Goal: Task Accomplishment & Management: Manage account settings

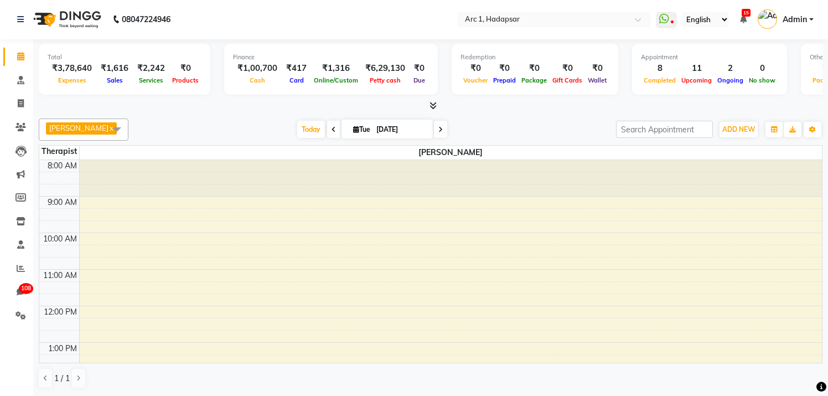
scroll to position [235, 0]
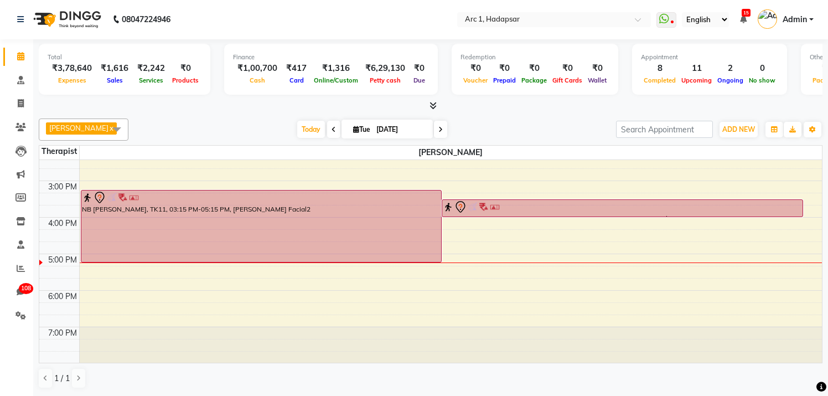
click at [110, 126] on span at bounding box center [117, 128] width 22 height 21
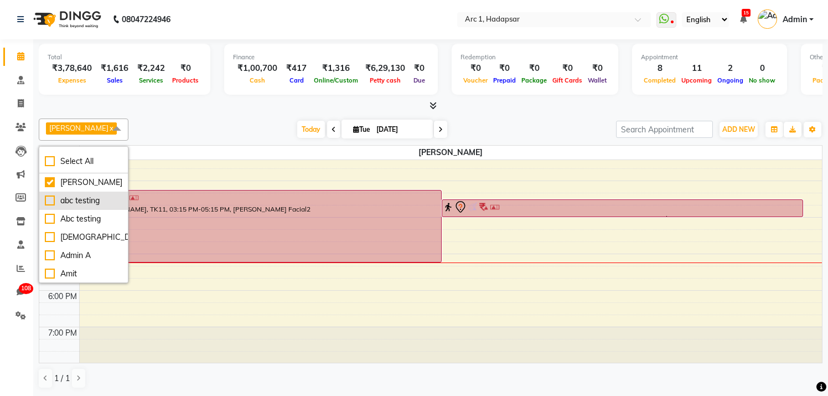
click at [80, 200] on div "abc testing" at bounding box center [83, 201] width 77 height 12
checkbox input "true"
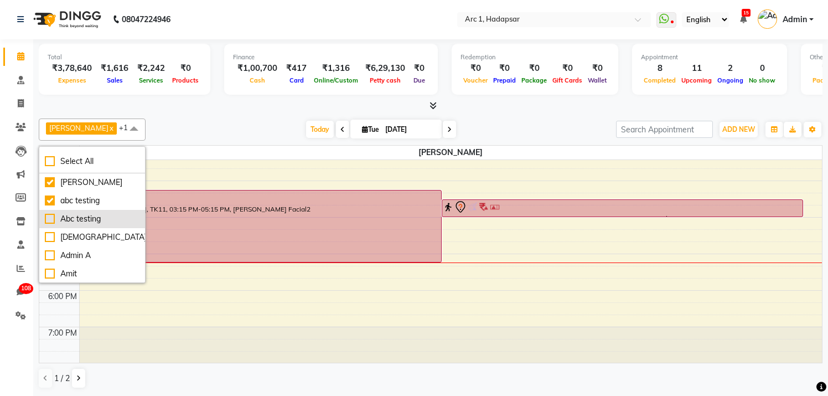
click at [72, 218] on div "Abc testing" at bounding box center [92, 219] width 95 height 12
checkbox input "true"
click at [68, 233] on div "[DEMOGRAPHIC_DATA]" at bounding box center [92, 237] width 95 height 12
checkbox input "true"
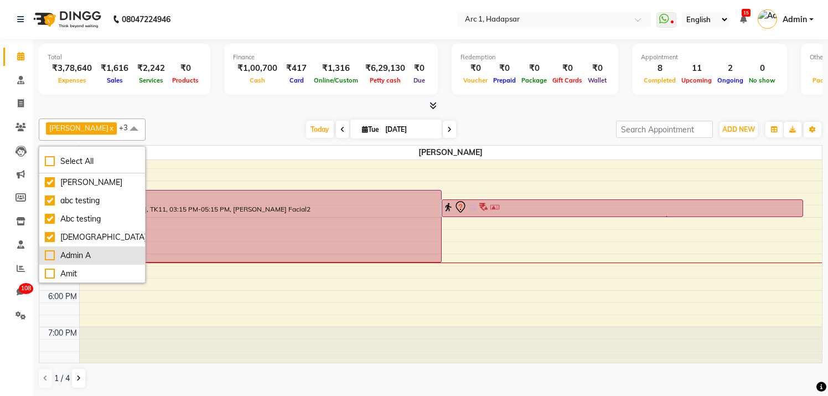
click at [68, 256] on div "Admin A" at bounding box center [92, 256] width 95 height 12
checkbox input "true"
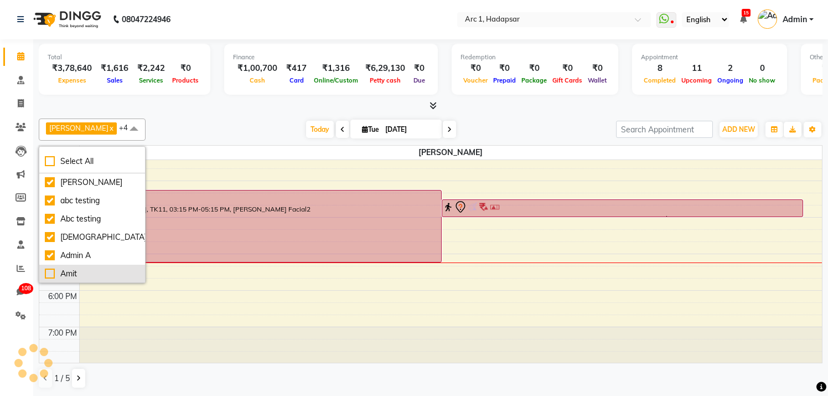
click at [69, 271] on div "Amit" at bounding box center [92, 274] width 95 height 12
checkbox input "true"
click at [230, 120] on div "aadi [PERSON_NAME] x abc testing x Abc testing x abhi x Admin A x Amit x +5 Sel…" at bounding box center [430, 129] width 783 height 22
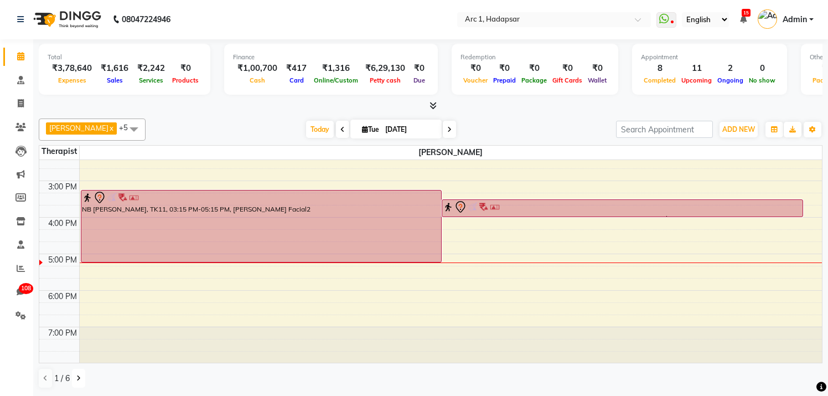
click at [81, 376] on button at bounding box center [78, 377] width 13 height 19
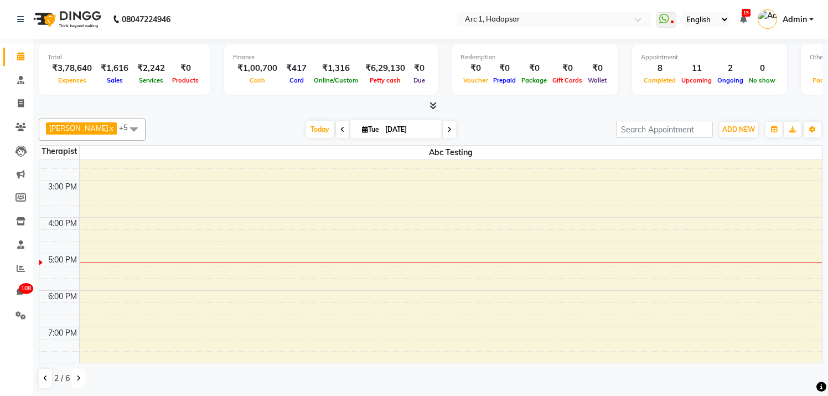
click at [81, 376] on button at bounding box center [78, 377] width 13 height 19
click at [45, 381] on icon at bounding box center [45, 378] width 4 height 7
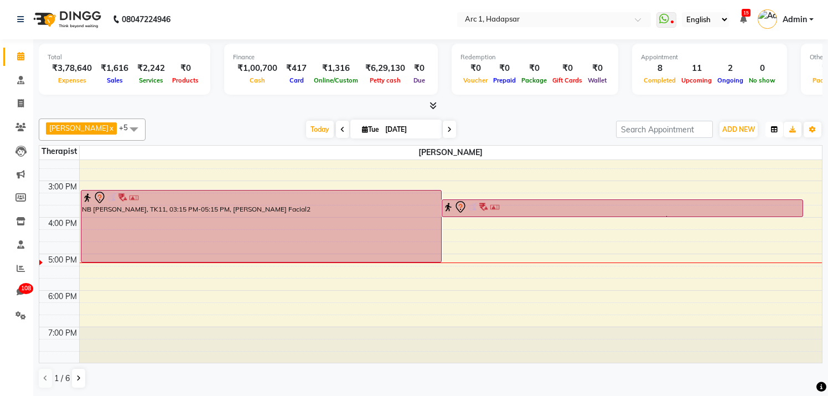
click at [774, 131] on icon "button" at bounding box center [774, 129] width 7 height 7
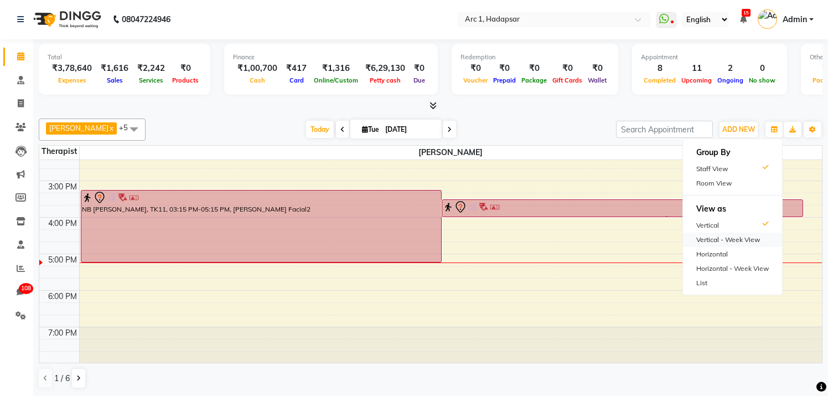
click at [713, 236] on div "Vertical - Week View" at bounding box center [732, 239] width 99 height 14
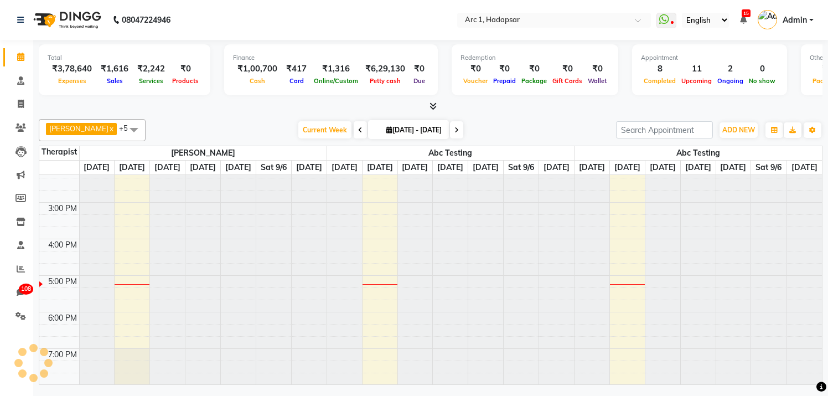
scroll to position [240, 0]
click at [775, 128] on icon "button" at bounding box center [774, 130] width 7 height 7
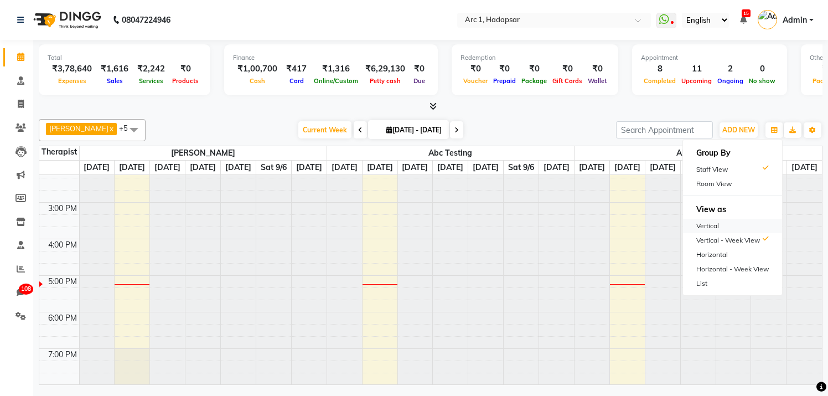
click at [718, 222] on div "Vertical" at bounding box center [732, 226] width 99 height 14
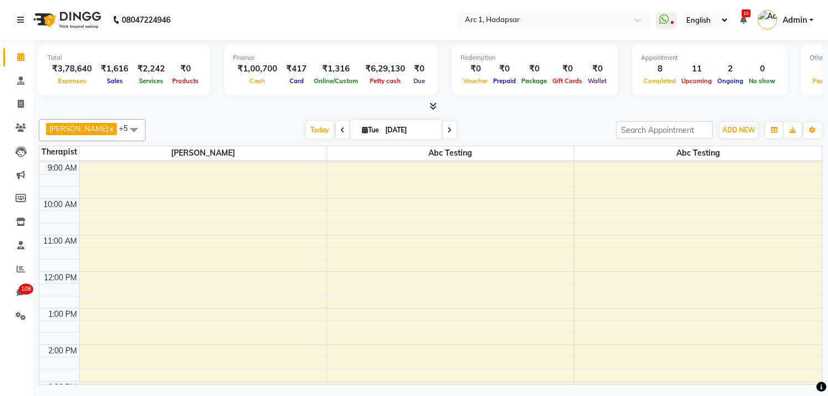
scroll to position [0, 0]
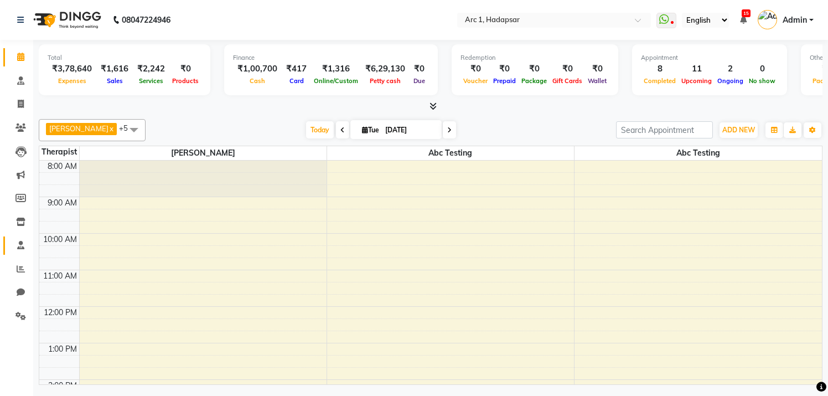
click at [20, 248] on icon at bounding box center [20, 245] width 7 height 8
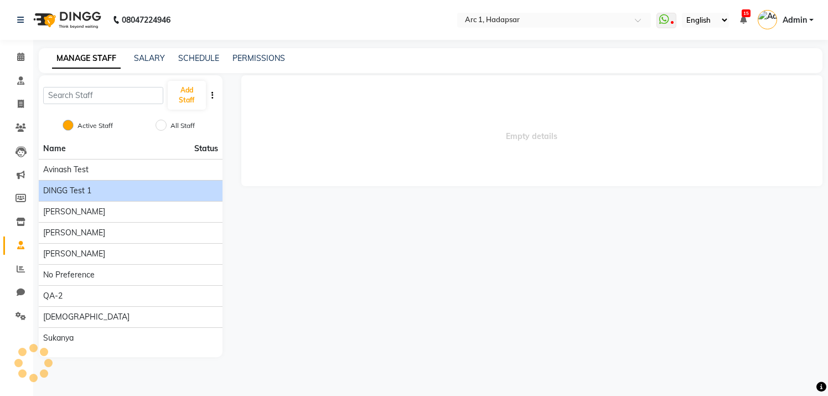
click at [96, 190] on div "DINGG test 1" at bounding box center [130, 191] width 175 height 12
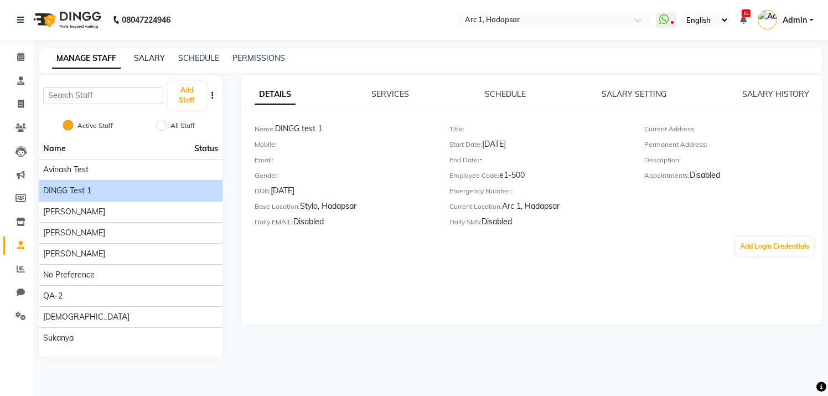
click at [158, 60] on link "SALARY" at bounding box center [149, 58] width 31 height 10
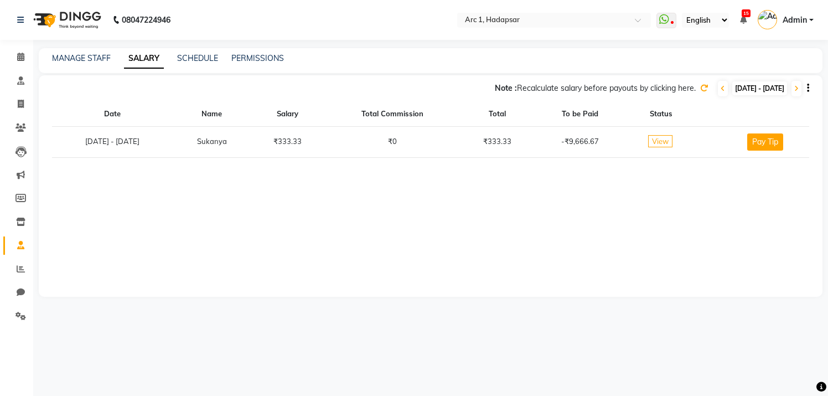
click at [808, 88] on icon "button" at bounding box center [808, 88] width 2 height 1
click at [672, 142] on span "View" at bounding box center [660, 141] width 24 height 12
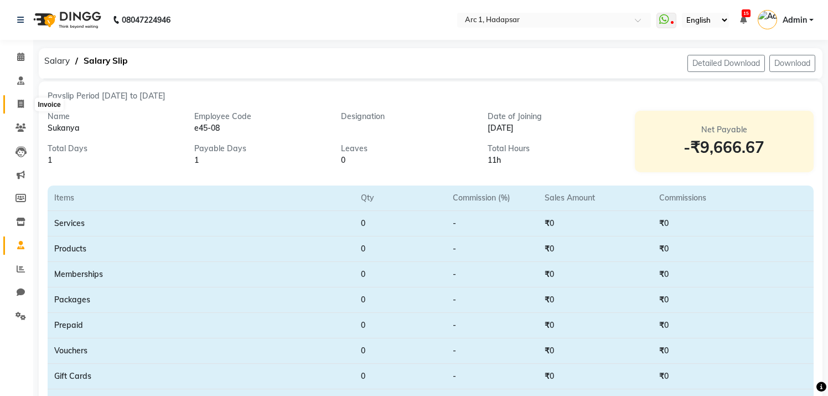
click at [22, 102] on icon at bounding box center [21, 104] width 6 height 8
select select "96"
select select "service"
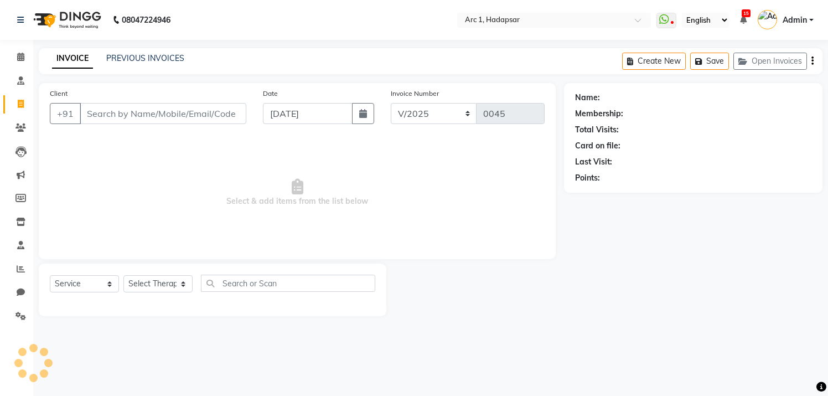
select select "1680"
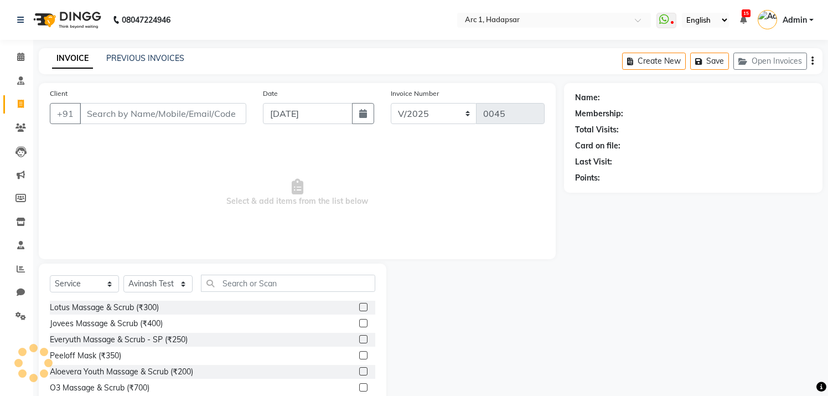
scroll to position [48, 0]
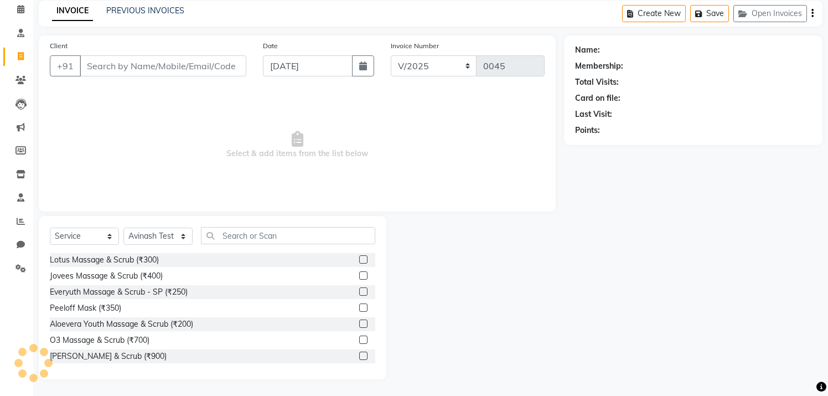
click at [138, 58] on input "Client" at bounding box center [163, 65] width 167 height 21
click at [19, 60] on icon at bounding box center [21, 56] width 6 height 8
select select "service"
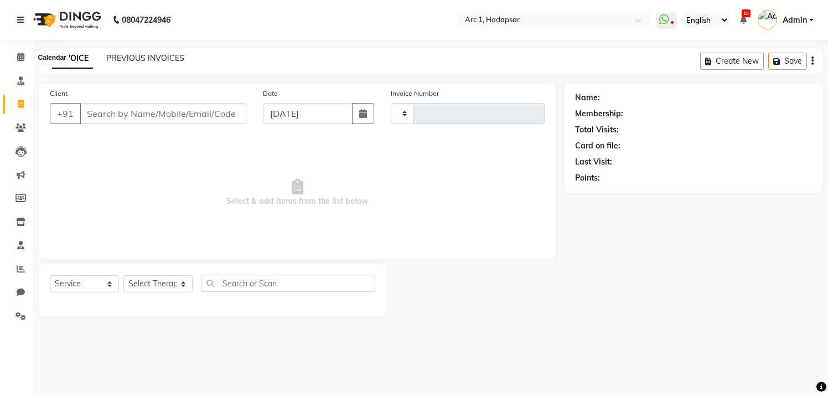
scroll to position [0, 0]
type input "0045"
click at [140, 61] on link "PREVIOUS INVOICES" at bounding box center [145, 58] width 78 height 10
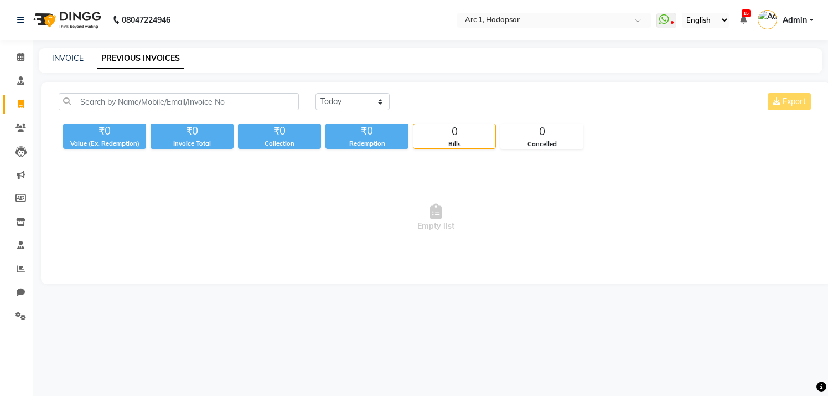
click at [795, 98] on div "[DATE] [DATE] Custom Range Export" at bounding box center [563, 101] width 497 height 17
click at [326, 103] on select "[DATE] [DATE] Custom Range" at bounding box center [352, 101] width 74 height 17
select select "[DATE]"
click at [315, 93] on select "[DATE] [DATE] Custom Range" at bounding box center [352, 101] width 74 height 17
click at [190, 100] on input "text" at bounding box center [179, 101] width 240 height 17
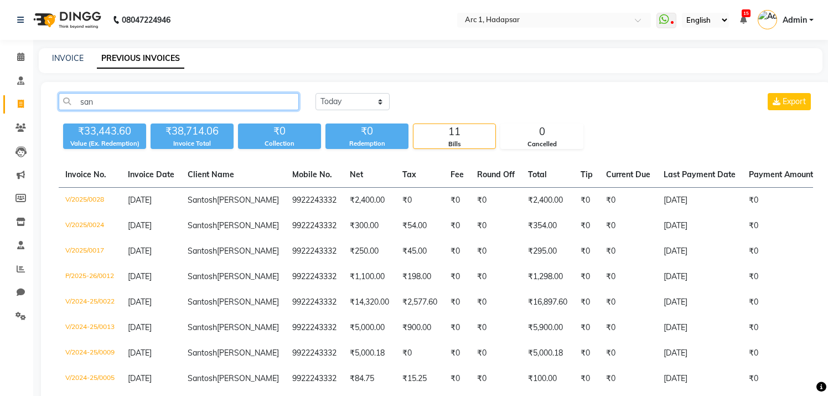
click at [158, 106] on input "san" at bounding box center [179, 101] width 240 height 17
type input "s"
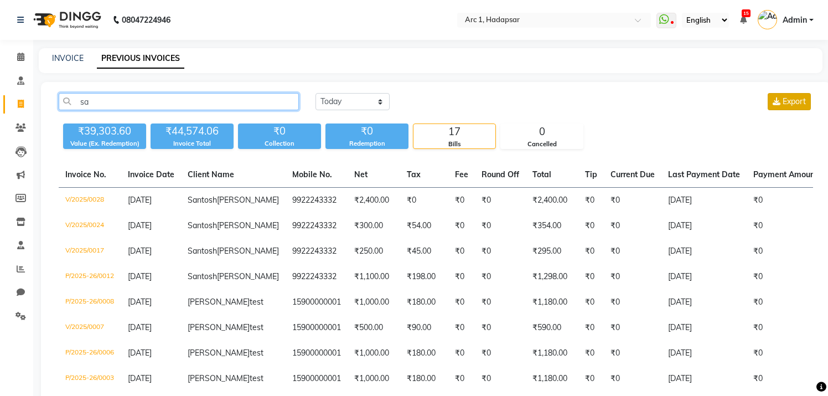
type input "sa"
click at [787, 101] on span "Export" at bounding box center [793, 101] width 23 height 10
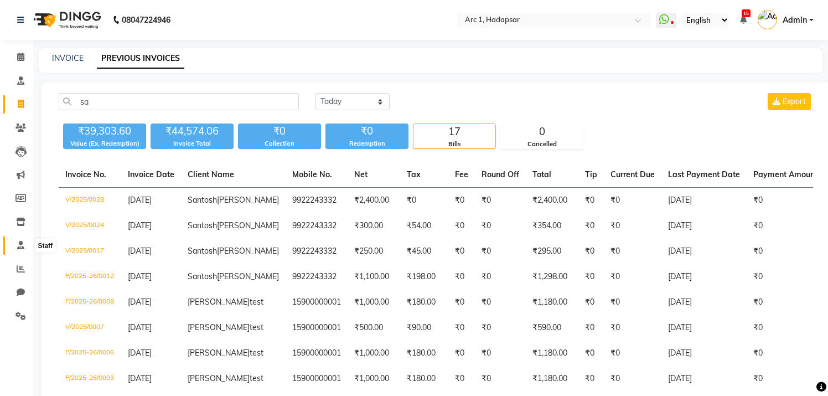
click at [21, 245] on icon at bounding box center [20, 245] width 7 height 8
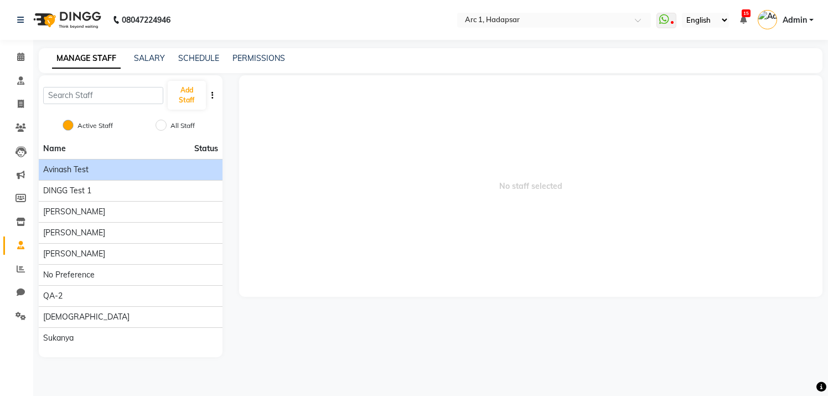
click at [95, 172] on div "Avinash Test" at bounding box center [130, 170] width 175 height 12
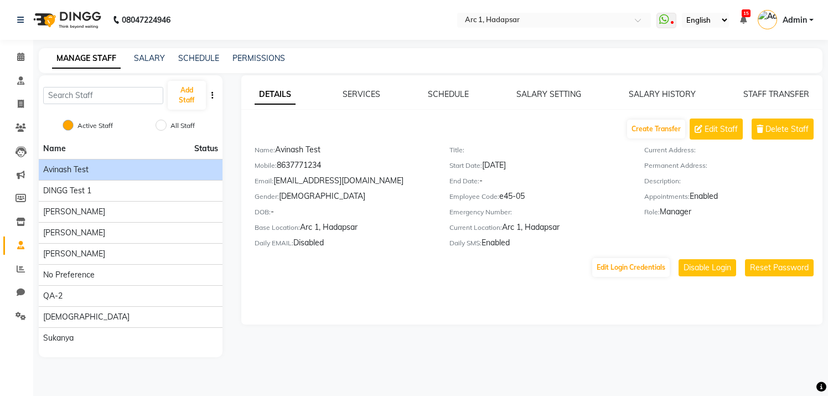
click at [212, 96] on icon "button" at bounding box center [212, 95] width 2 height 8
click at [143, 60] on link "SALARY" at bounding box center [149, 58] width 31 height 10
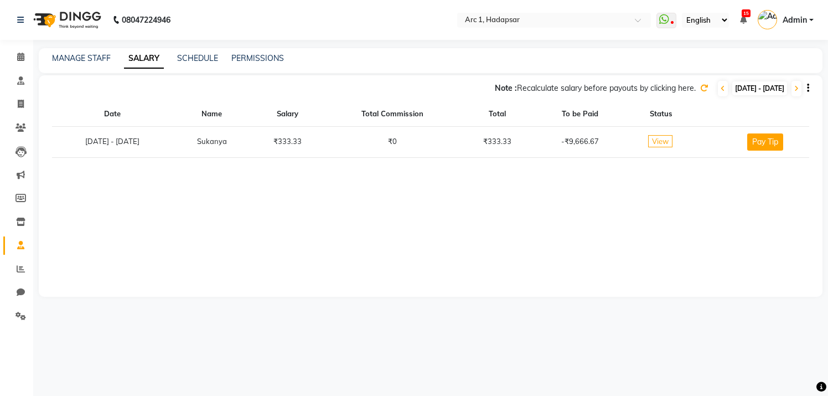
click at [672, 138] on span "View" at bounding box center [660, 141] width 24 height 12
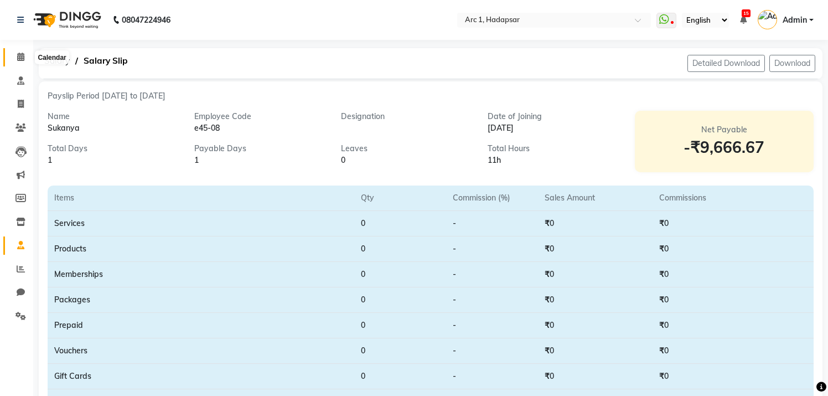
click at [22, 58] on icon at bounding box center [20, 57] width 7 height 8
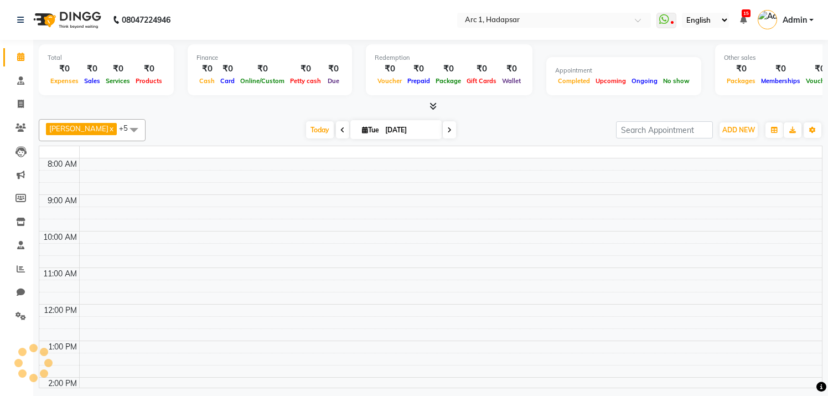
scroll to position [147, 0]
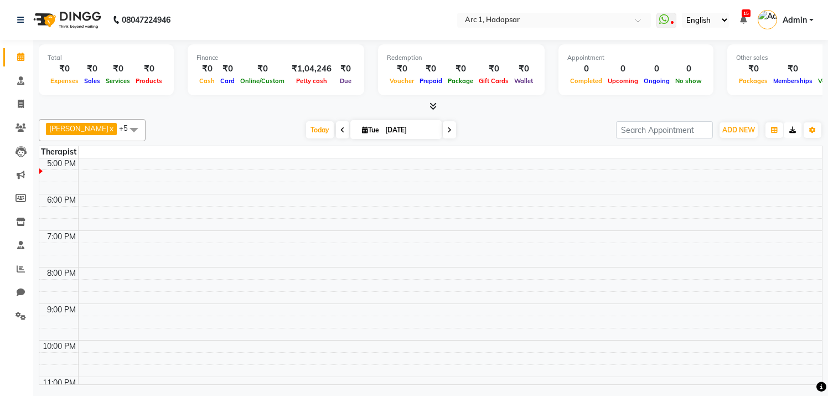
click at [793, 129] on icon "button" at bounding box center [792, 130] width 7 height 7
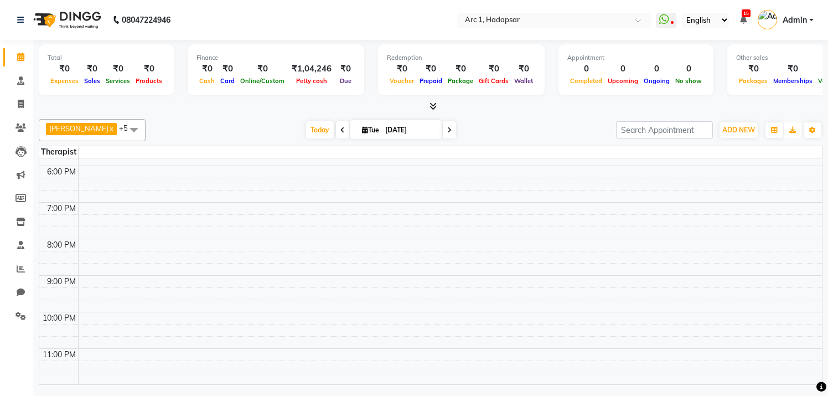
scroll to position [0, 0]
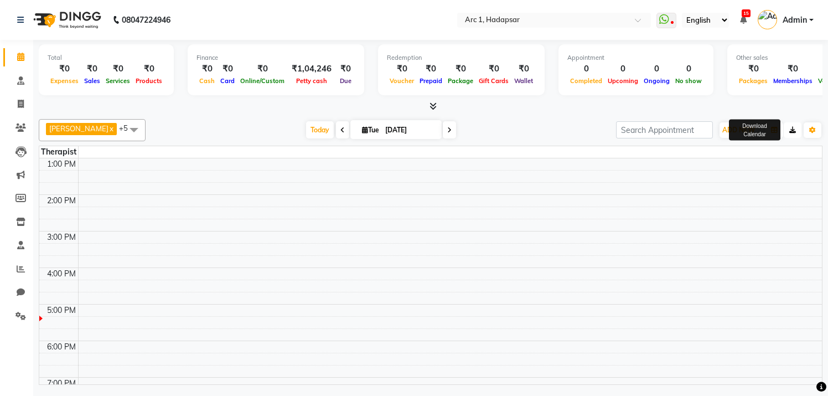
click at [795, 127] on icon "button" at bounding box center [792, 130] width 7 height 7
click at [476, 24] on input "text" at bounding box center [543, 20] width 160 height 11
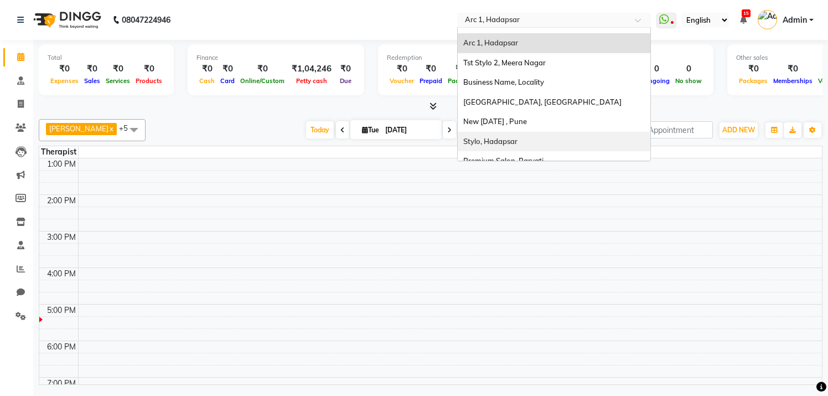
scroll to position [14, 0]
click at [480, 143] on span "Stylo, Hadapsar" at bounding box center [490, 140] width 54 height 9
